Goal: Transaction & Acquisition: Purchase product/service

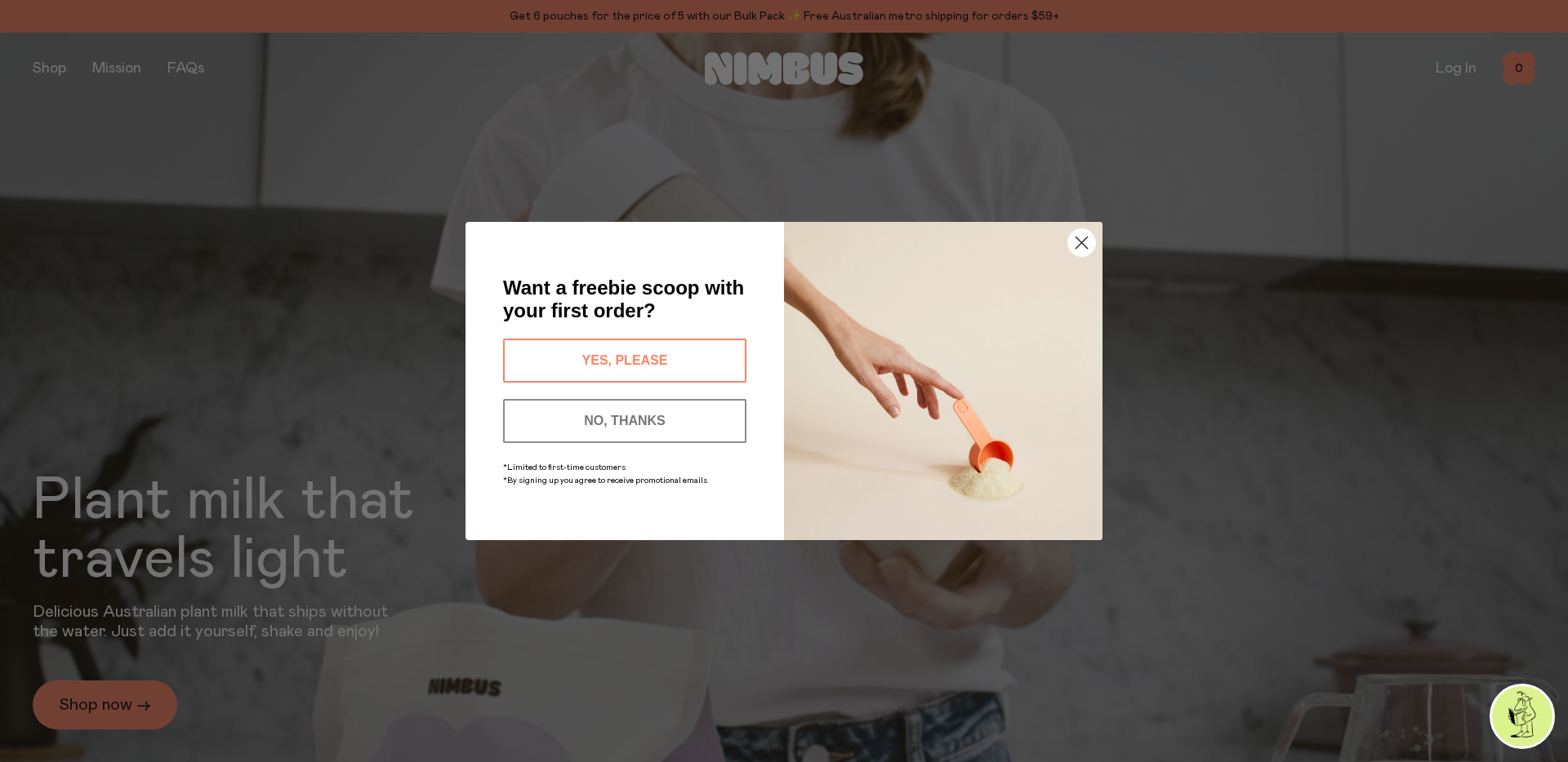
click at [1087, 245] on circle "Close dialog" at bounding box center [1081, 243] width 27 height 27
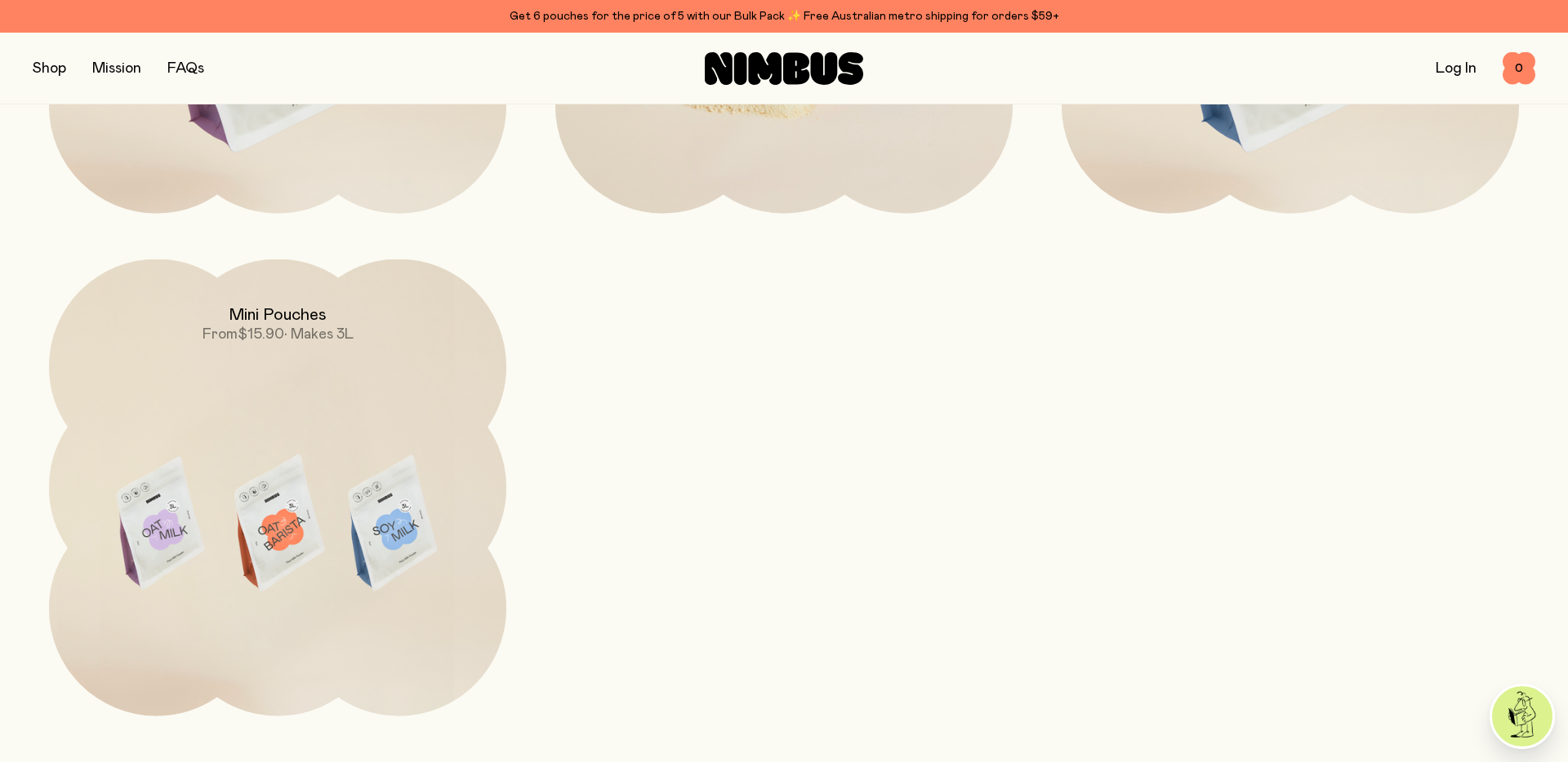
scroll to position [1528, 0]
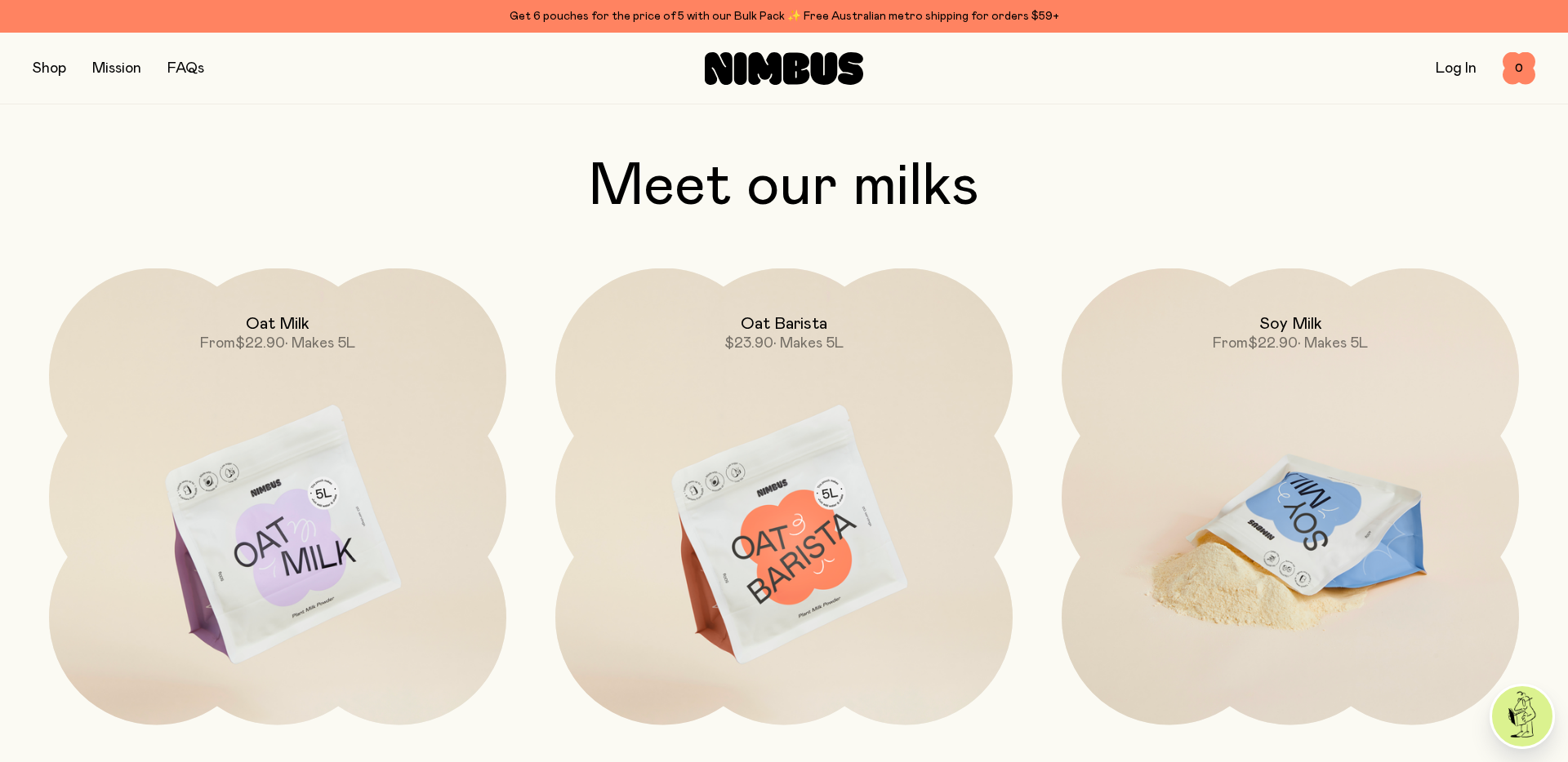
click at [1293, 477] on img at bounding box center [1290, 536] width 457 height 537
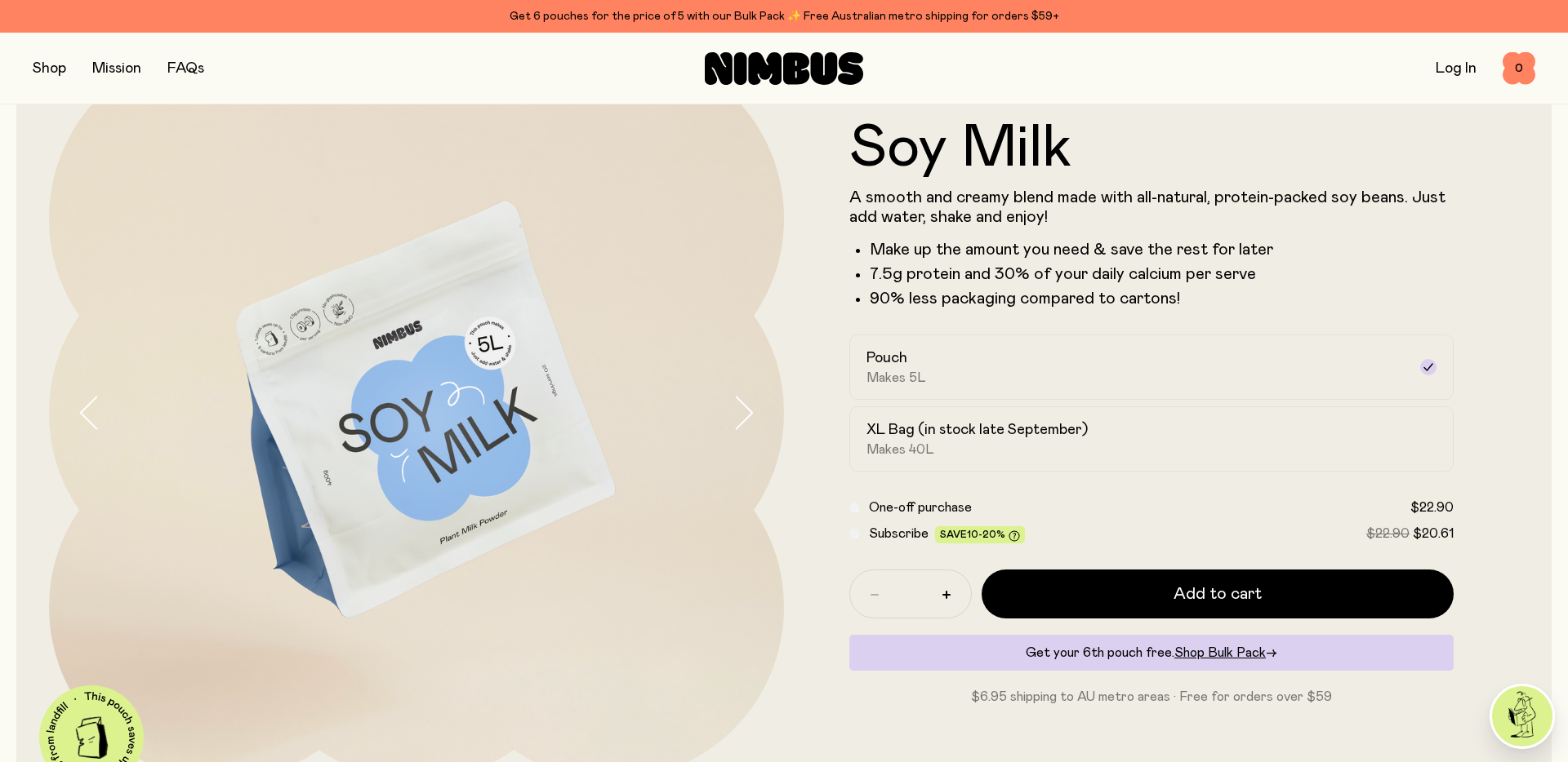
scroll to position [153, 0]
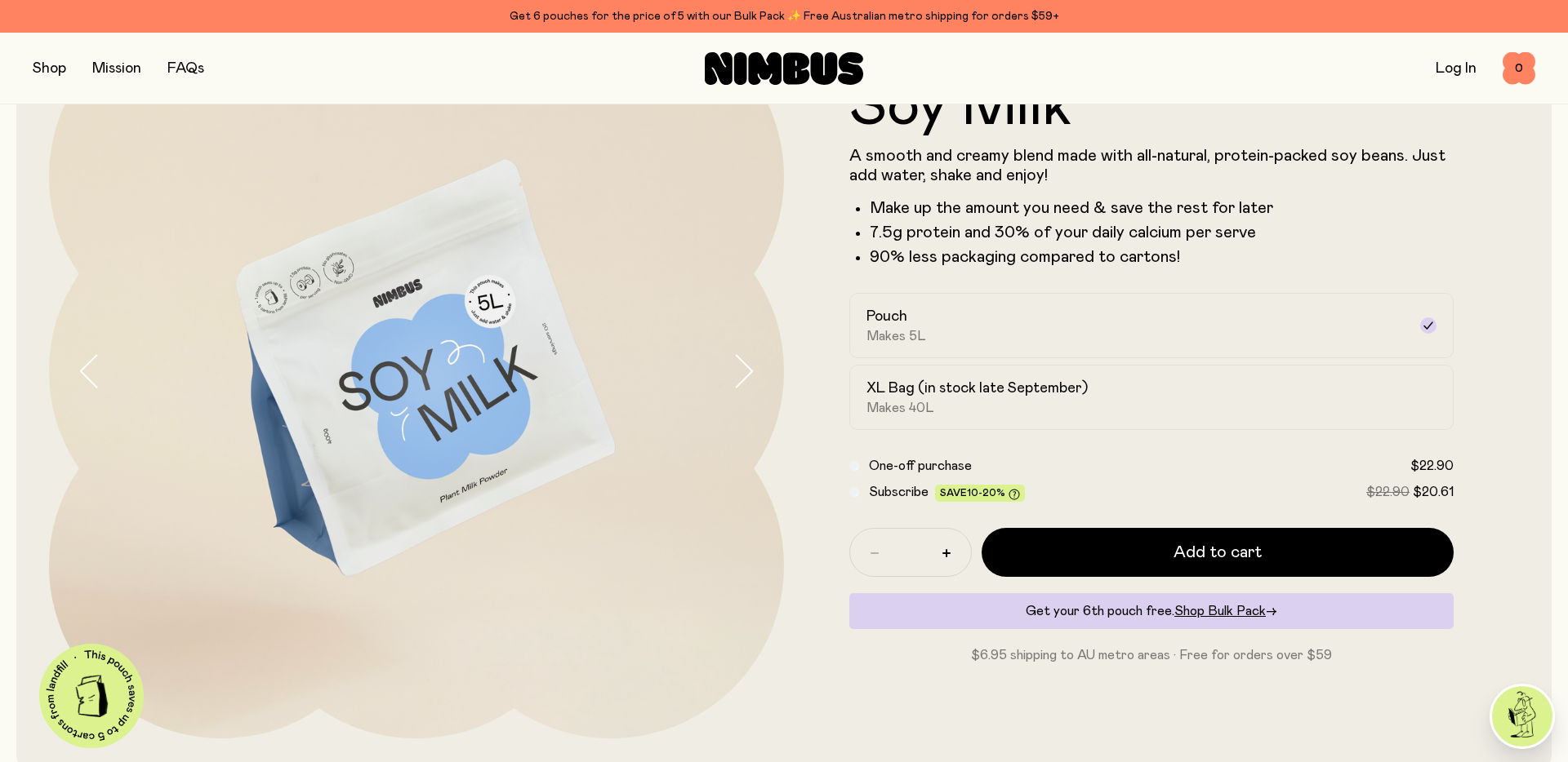
click at [751, 352] on button "button" at bounding box center [758, 372] width 52 height 735
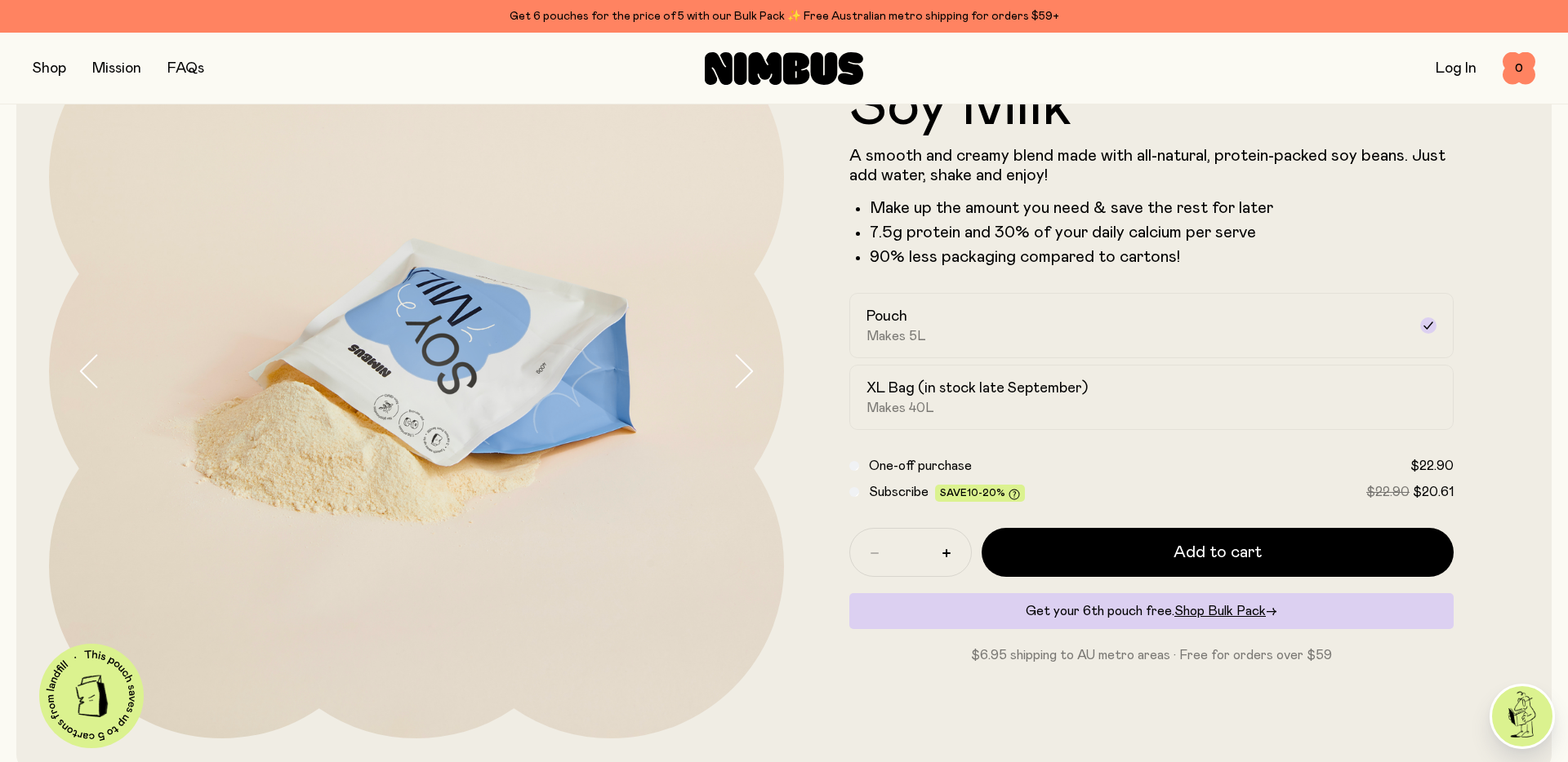
click at [748, 357] on icon "button" at bounding box center [742, 371] width 23 height 34
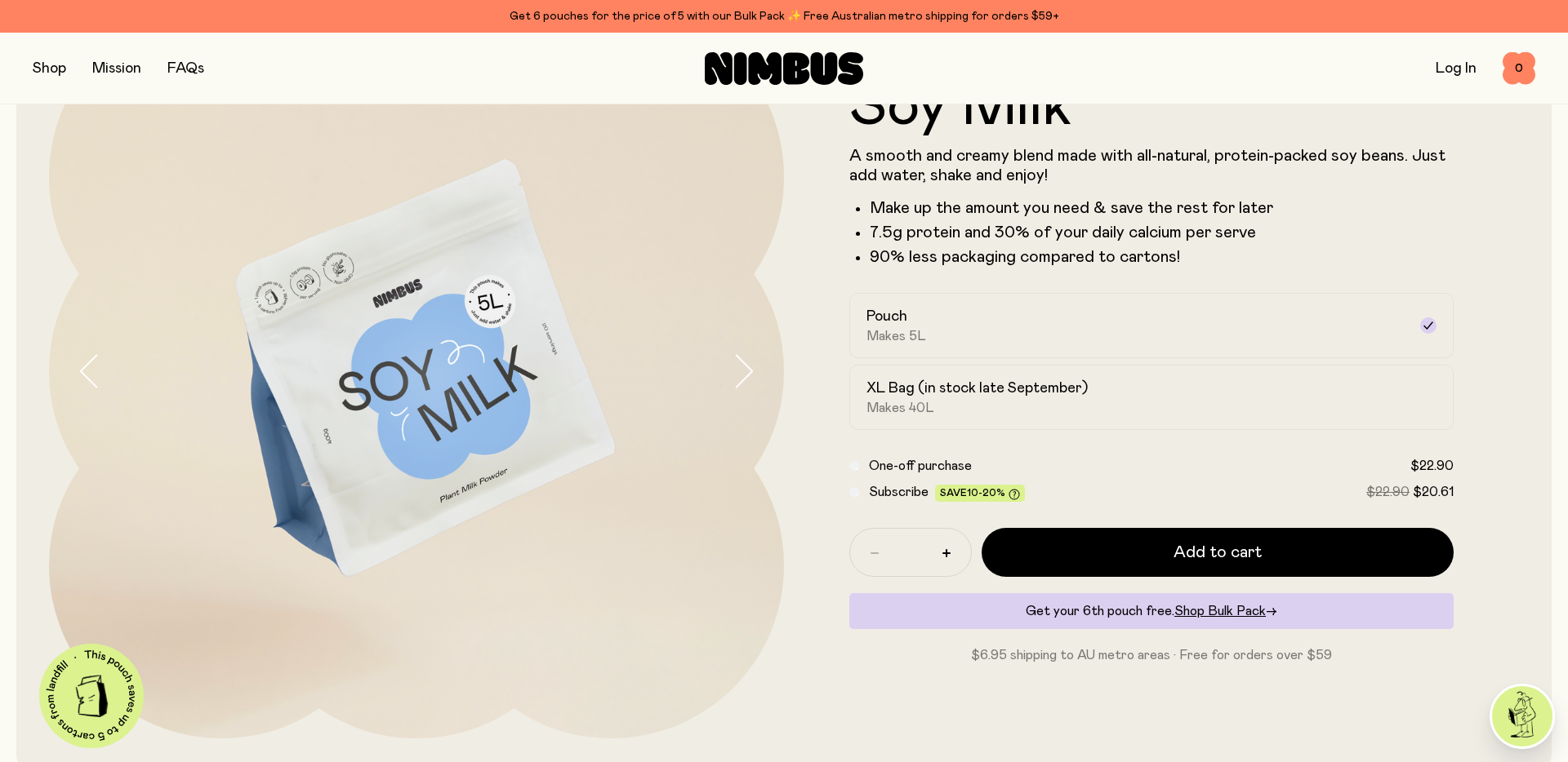
click at [748, 357] on icon "button" at bounding box center [742, 371] width 23 height 34
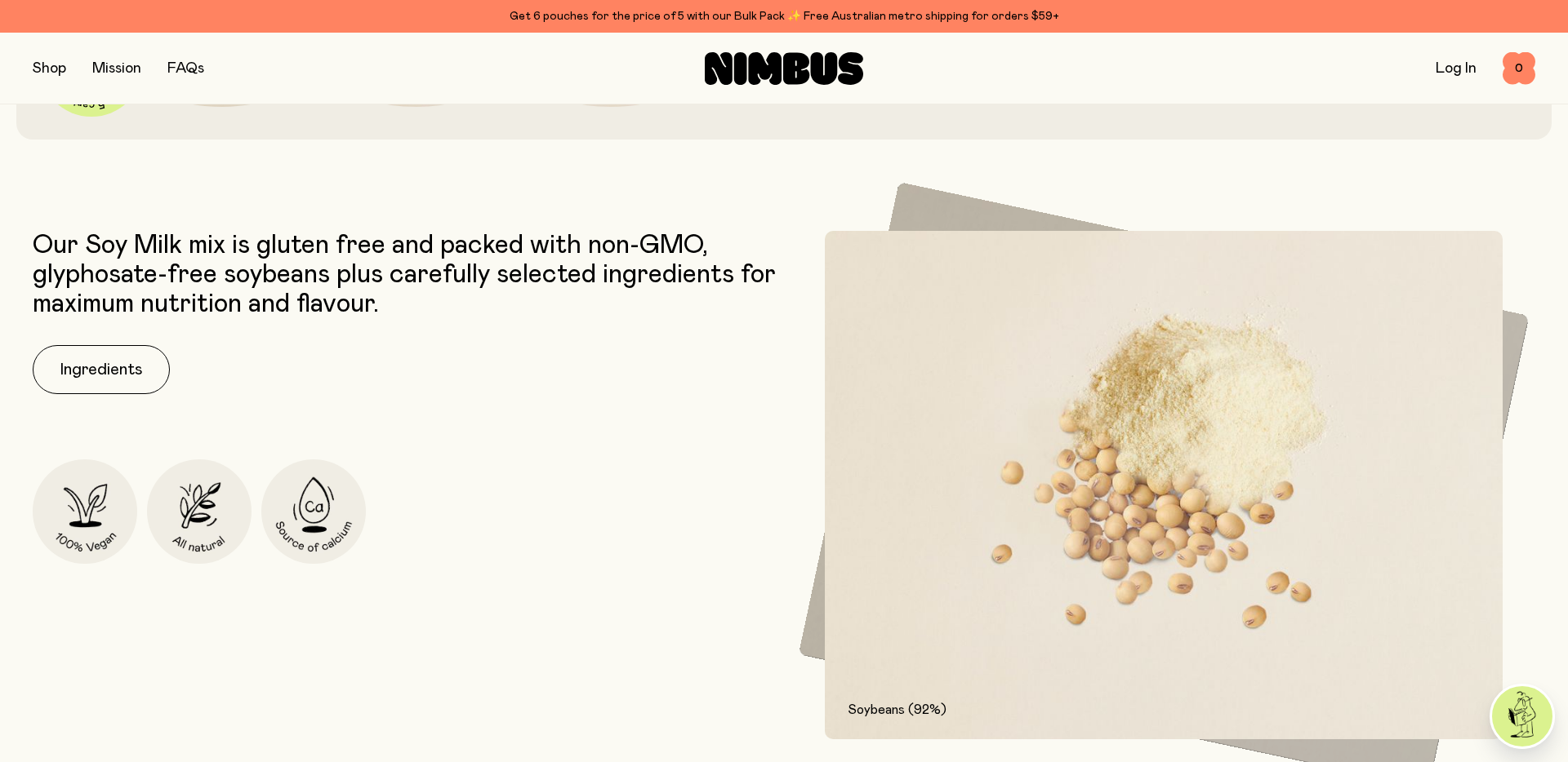
scroll to position [875, 0]
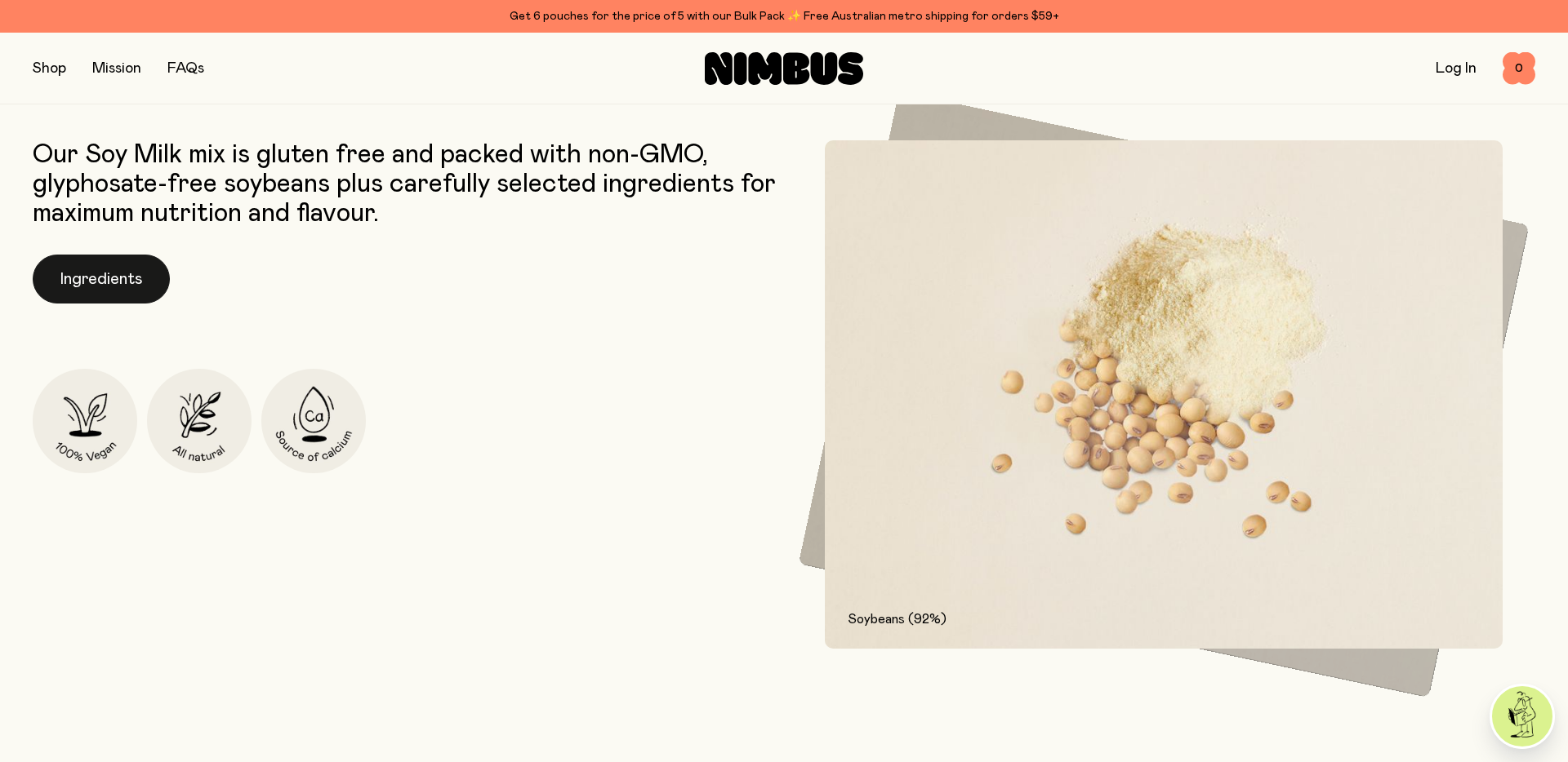
click at [89, 285] on button "Ingredients" at bounding box center [101, 279] width 137 height 49
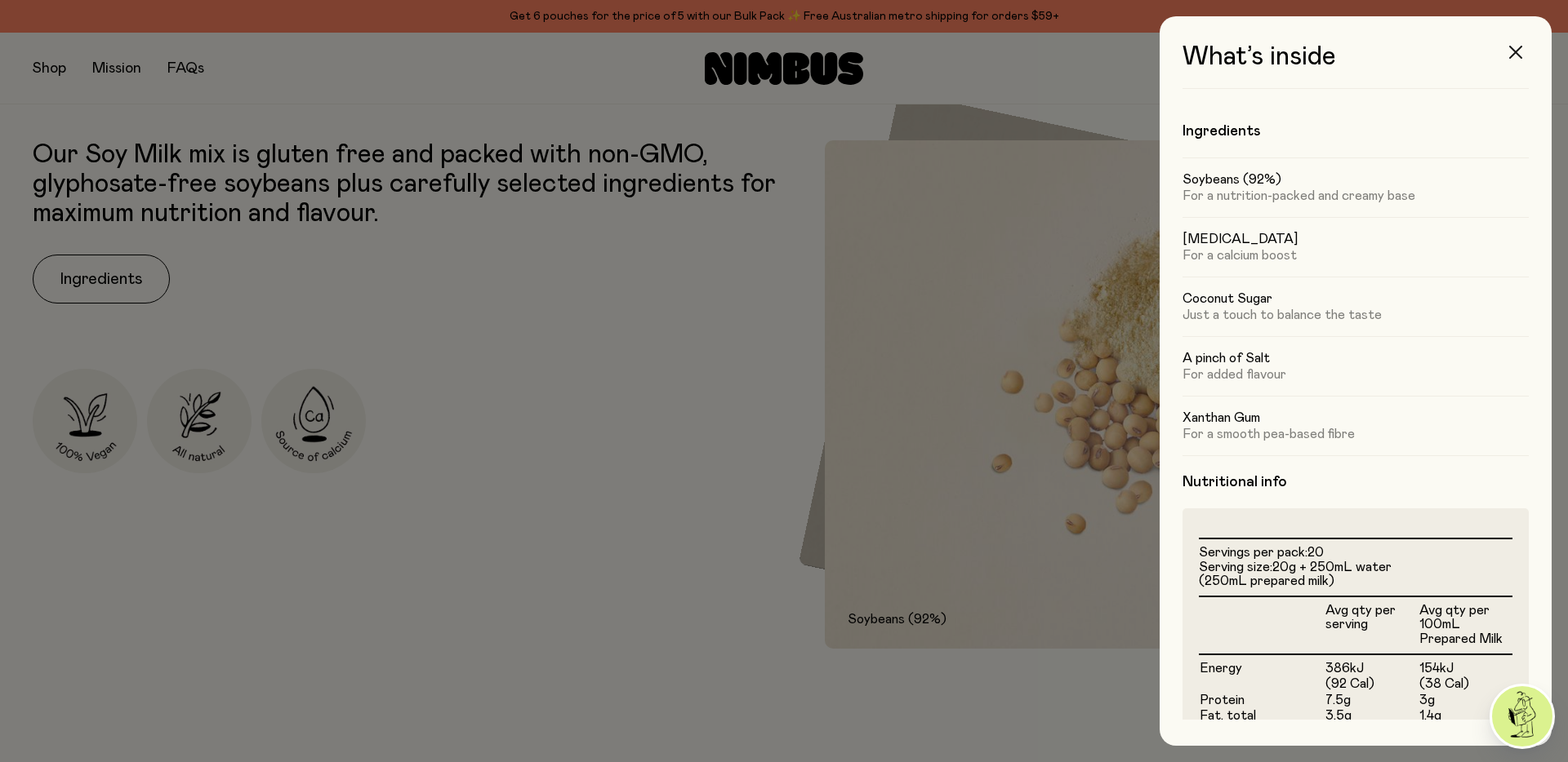
click at [1518, 51] on icon "button" at bounding box center [1516, 52] width 13 height 13
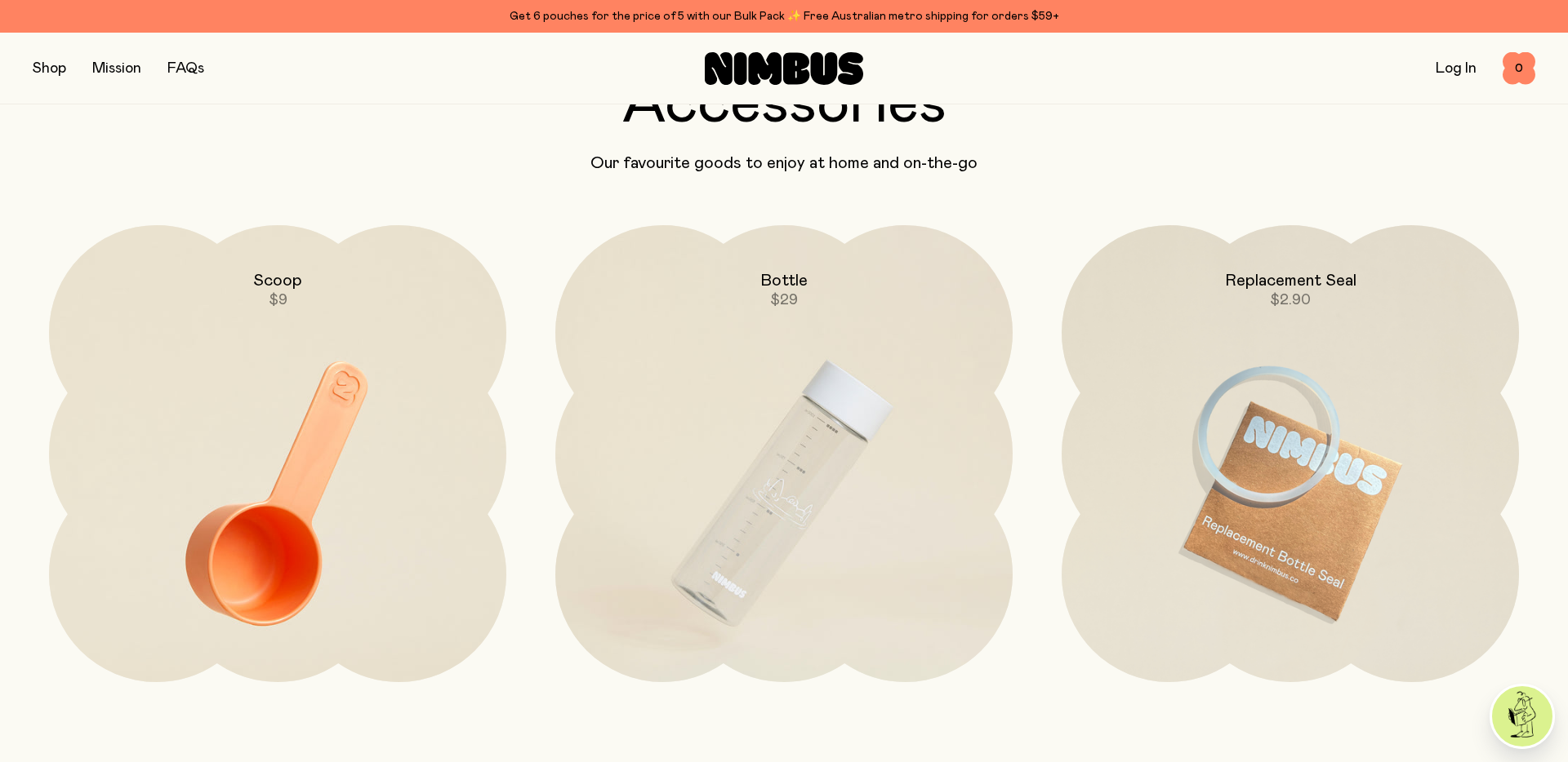
scroll to position [4579, 0]
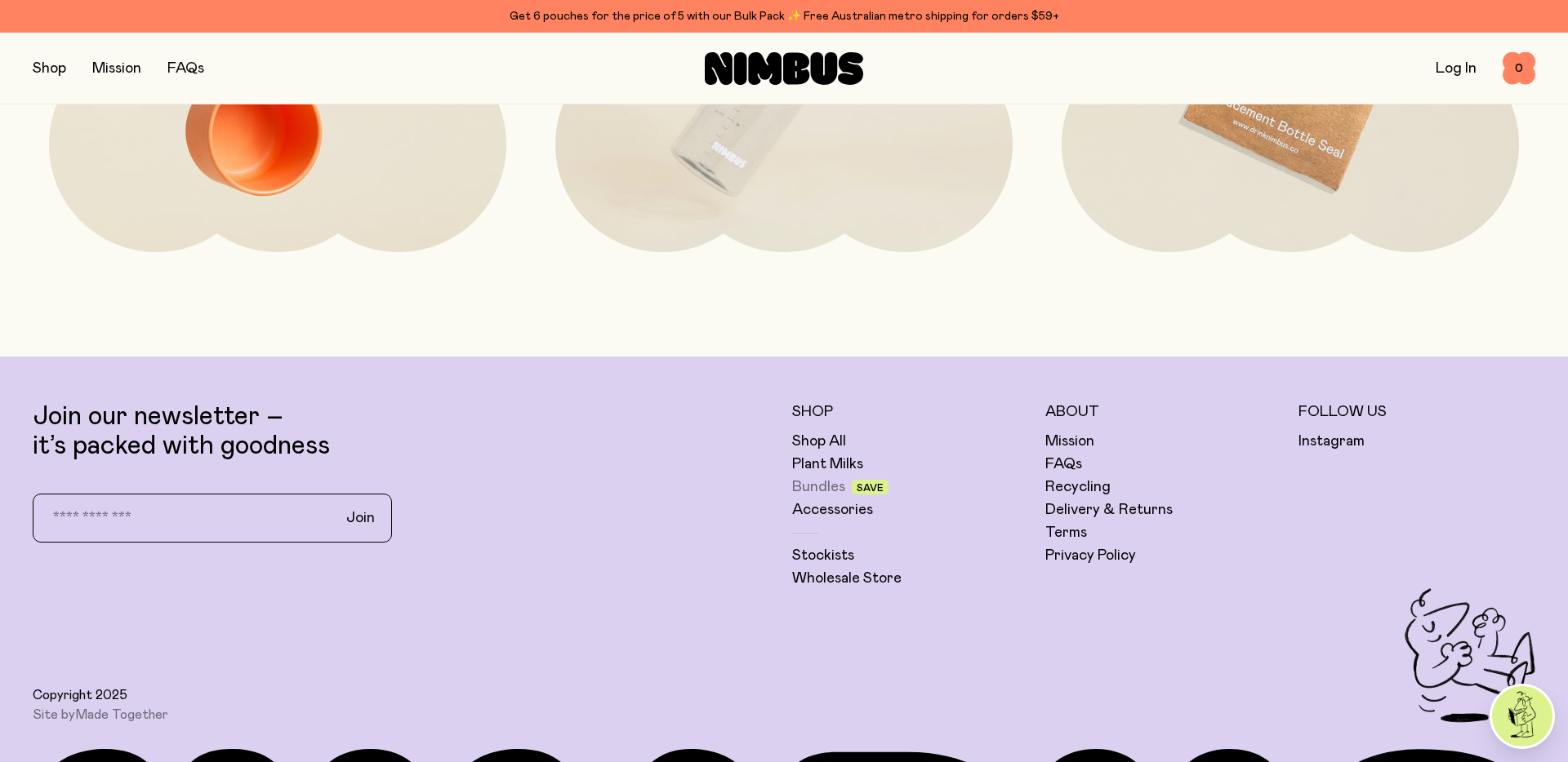
click at [802, 488] on link "Bundles" at bounding box center [818, 488] width 53 height 20
